Goal: Transaction & Acquisition: Purchase product/service

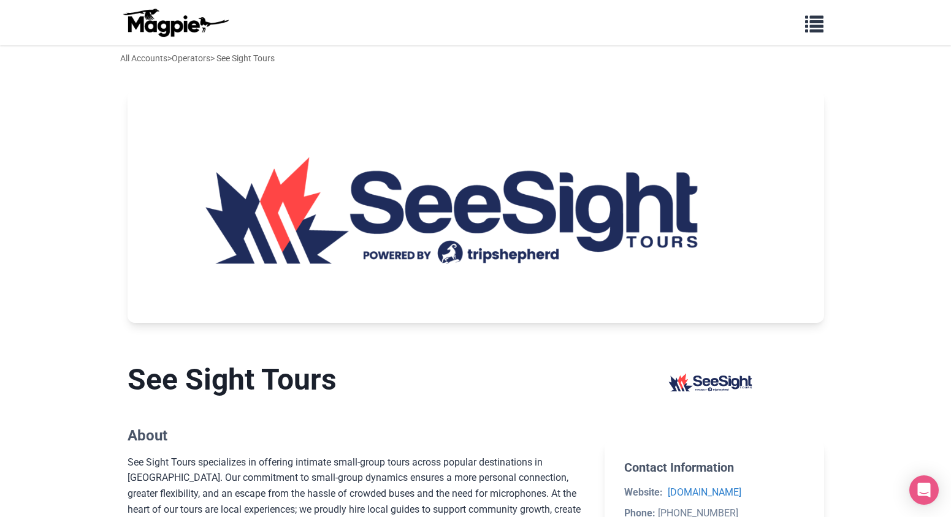
click at [466, 264] on img at bounding box center [475, 207] width 696 height 232
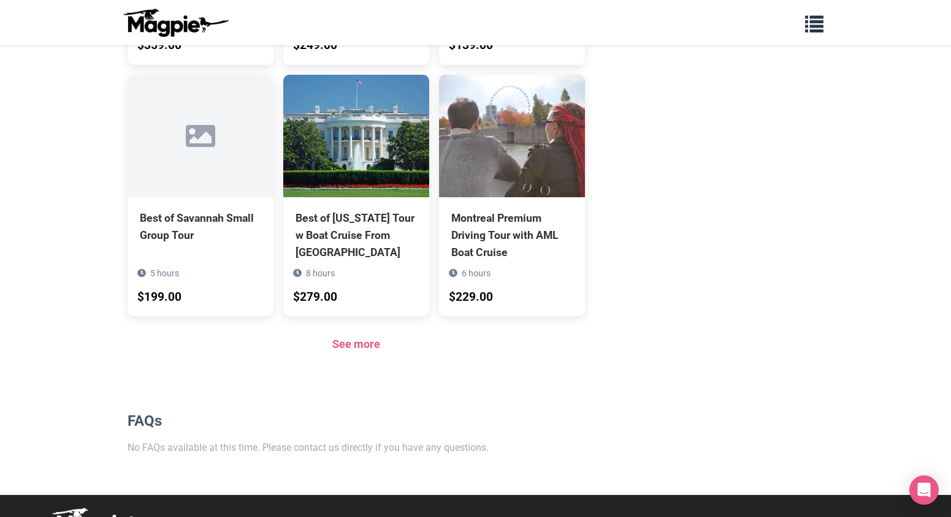
scroll to position [921, 0]
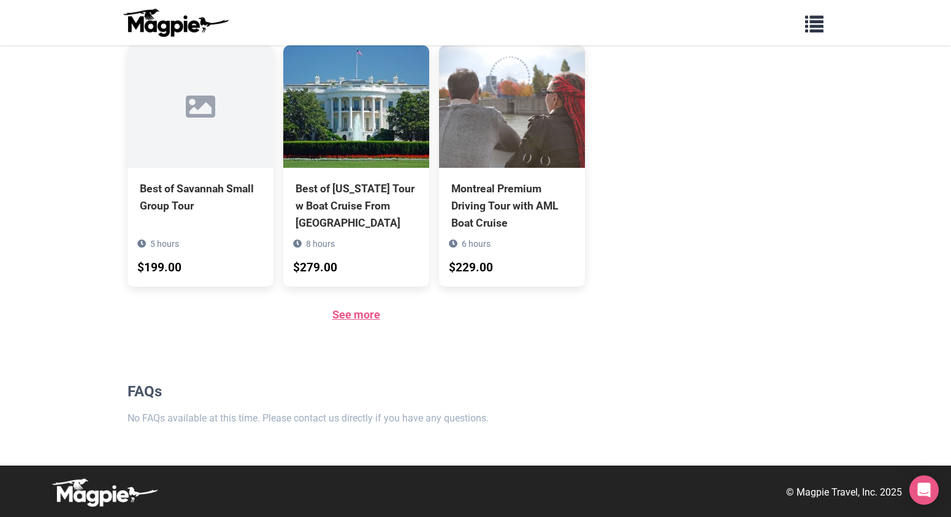
click at [375, 319] on link "See more" at bounding box center [356, 314] width 48 height 13
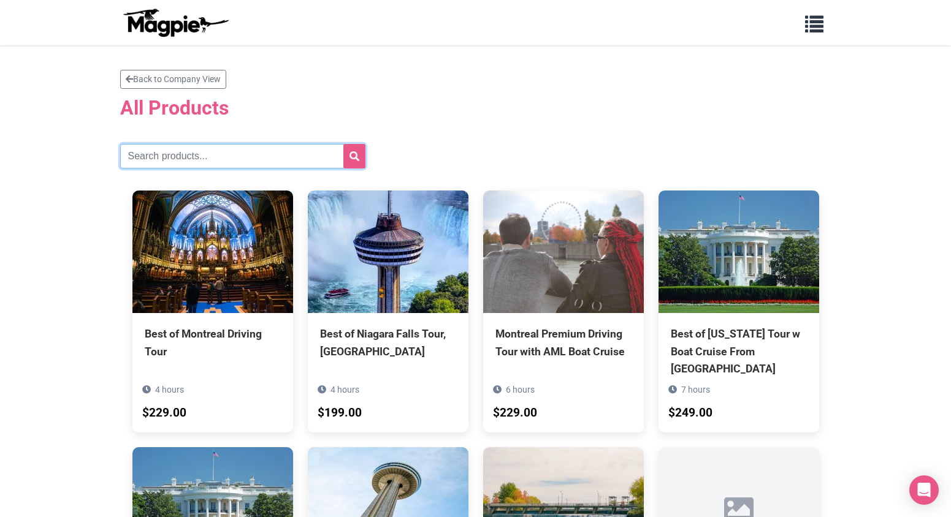
click at [178, 146] on input "text" at bounding box center [242, 156] width 245 height 25
type input "[GEOGRAPHIC_DATA]"
click at [343, 144] on button "submit" at bounding box center [354, 156] width 22 height 25
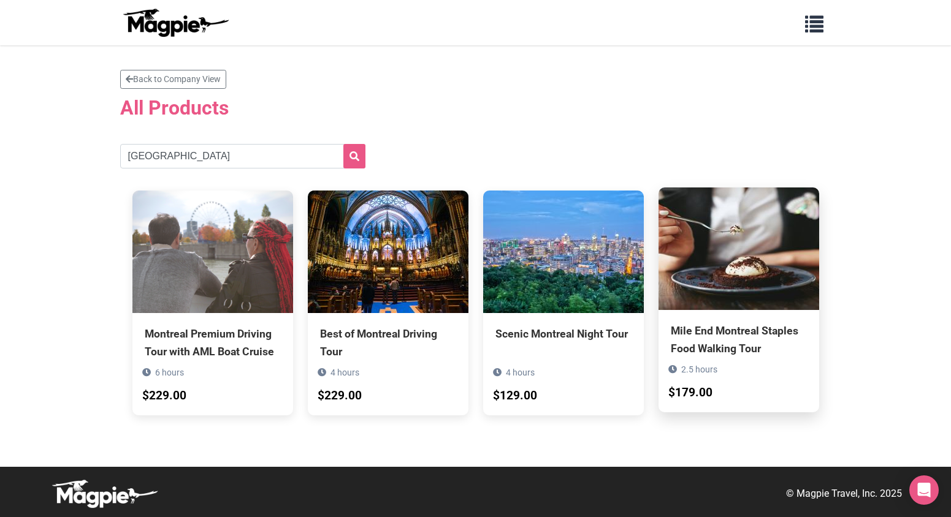
click at [707, 259] on img at bounding box center [738, 249] width 161 height 123
